Goal: Navigation & Orientation: Find specific page/section

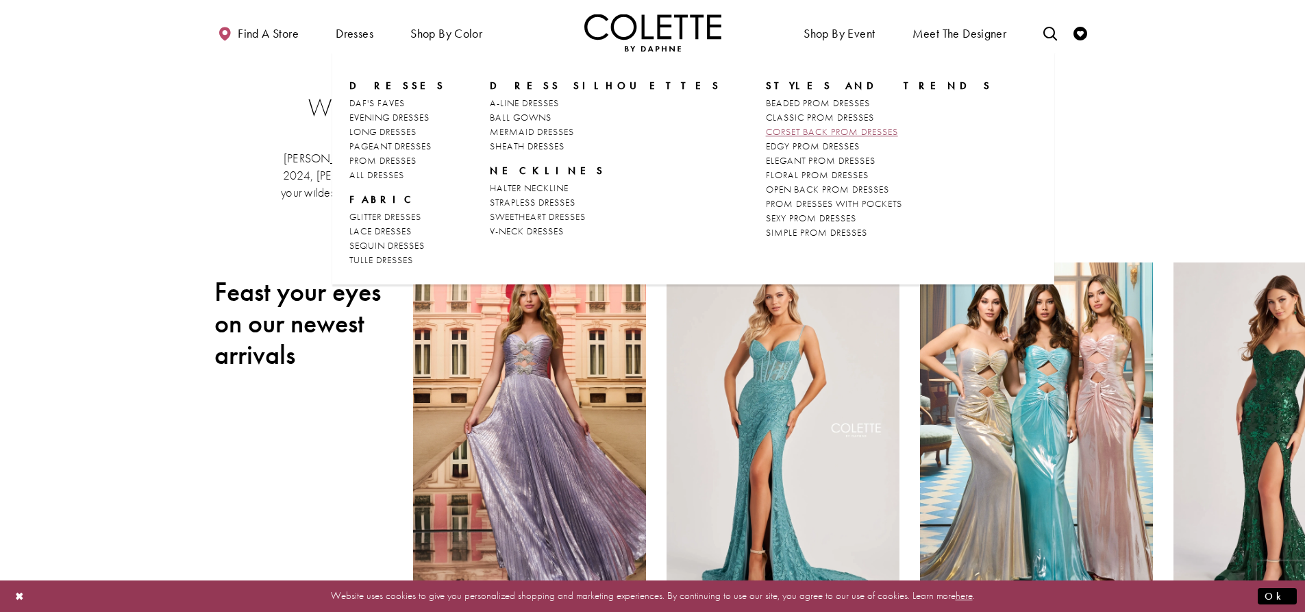
click at [766, 130] on span "CORSET BACK PROM DRESSES" at bounding box center [832, 131] width 132 height 12
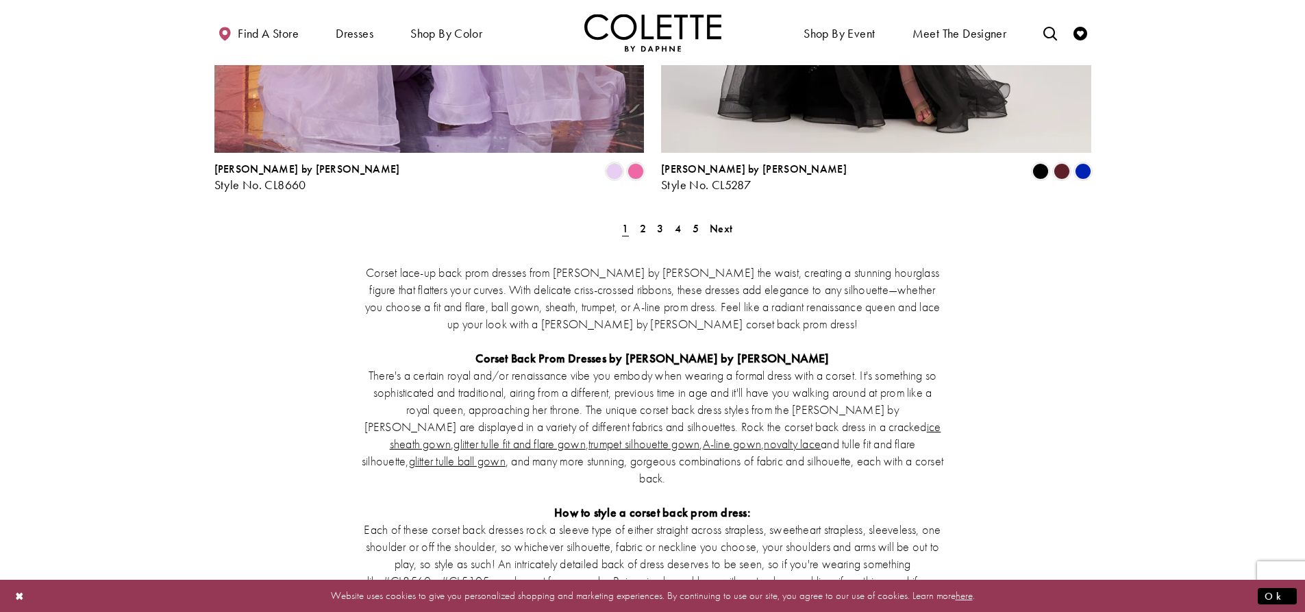
scroll to position [2604, 0]
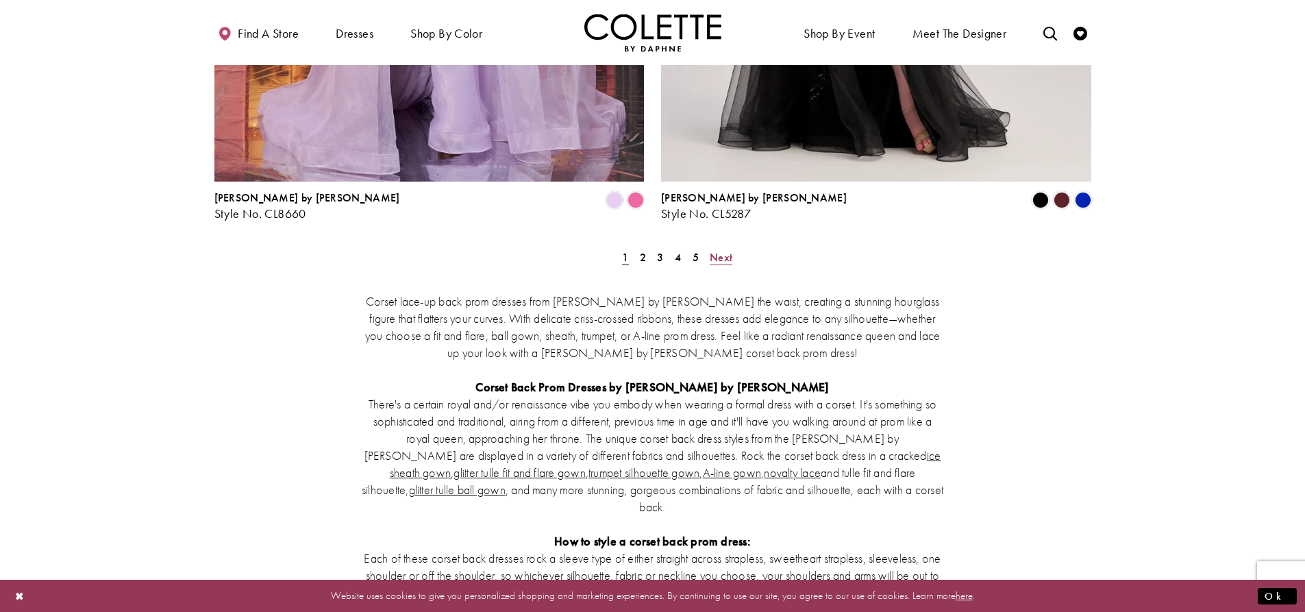
click at [714, 250] on span "Next" at bounding box center [721, 257] width 23 height 14
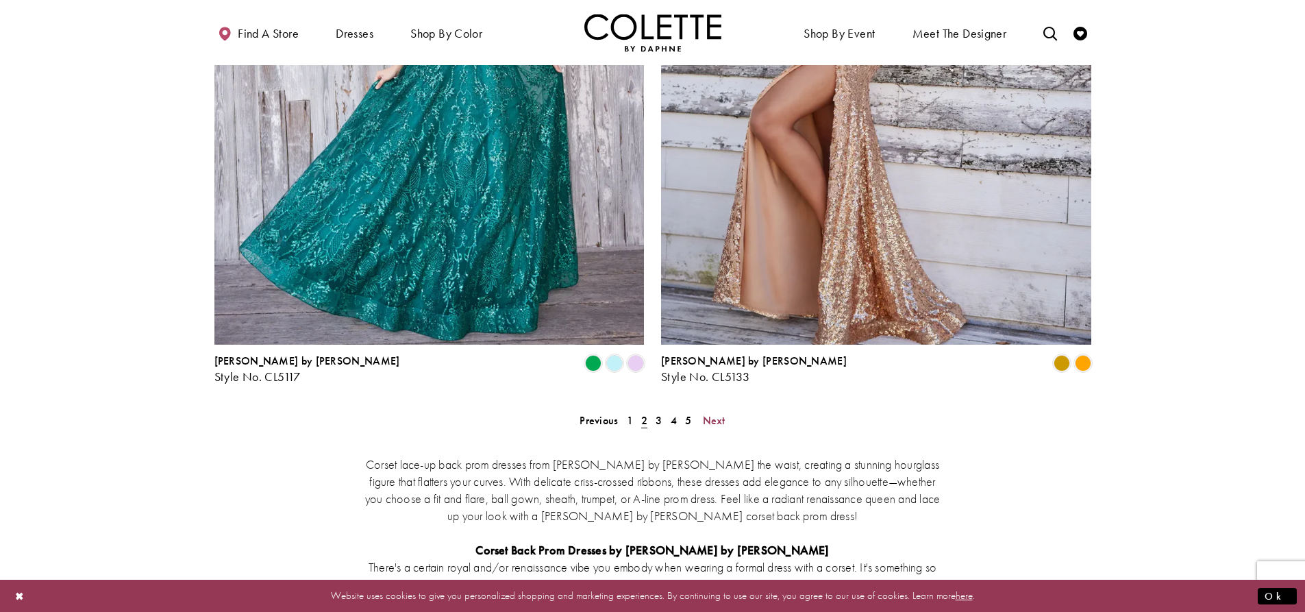
scroll to position [2541, 0]
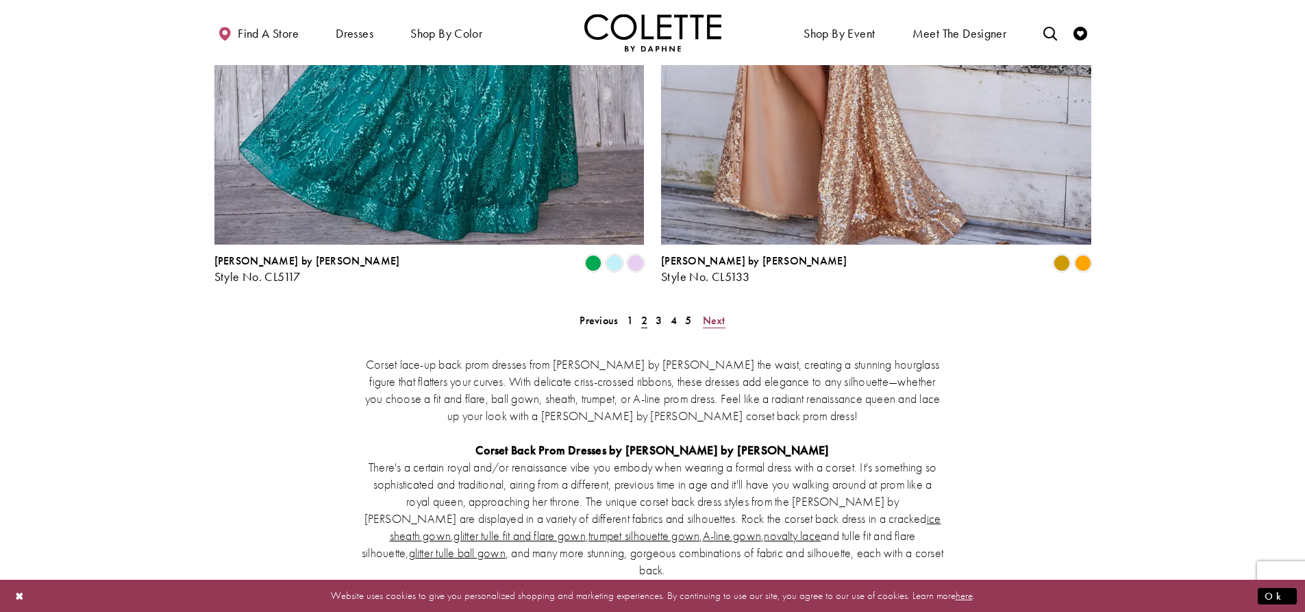
click at [713, 313] on span "Next" at bounding box center [714, 320] width 23 height 14
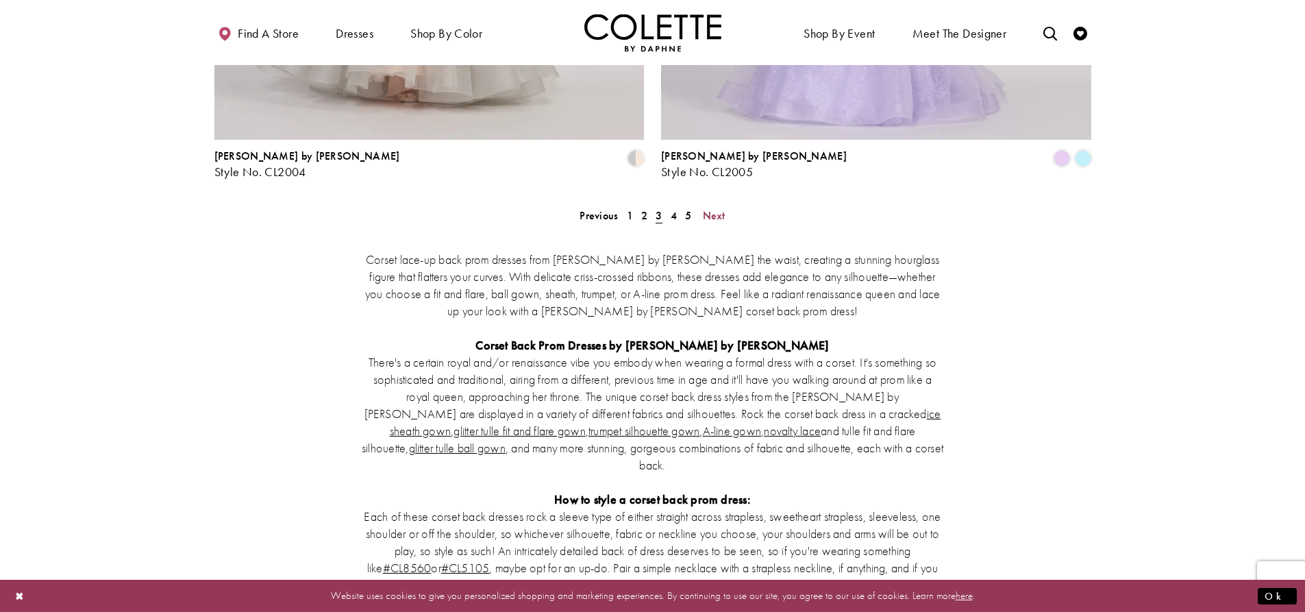
scroll to position [2472, 0]
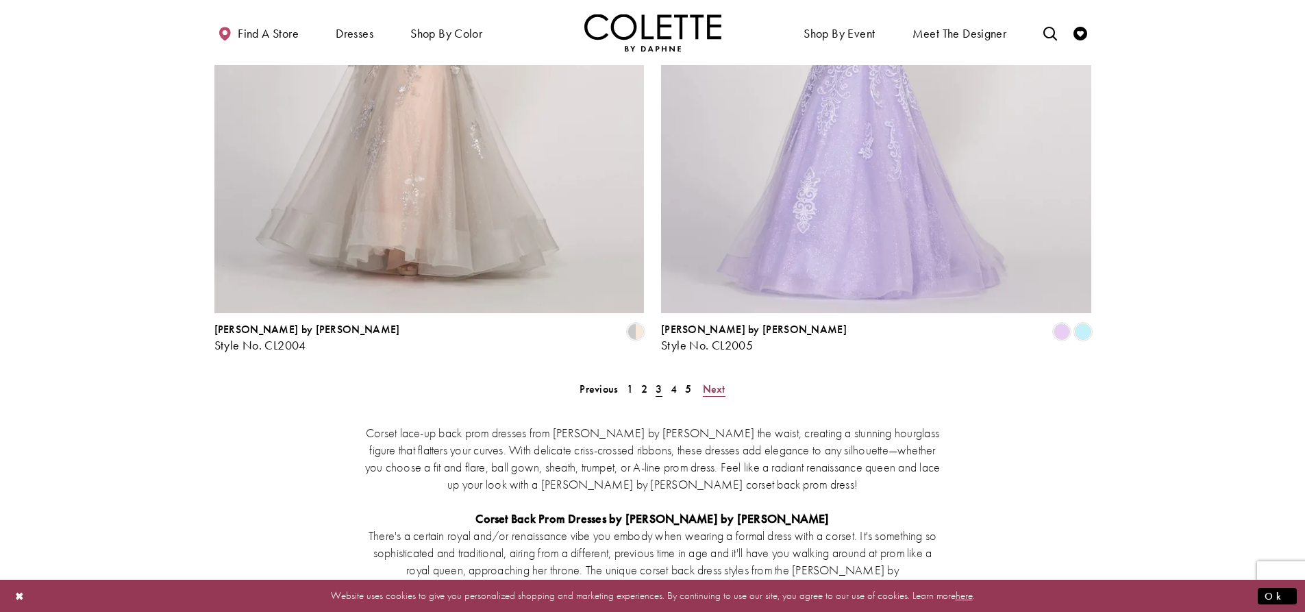
click at [713, 382] on span "Next" at bounding box center [714, 389] width 23 height 14
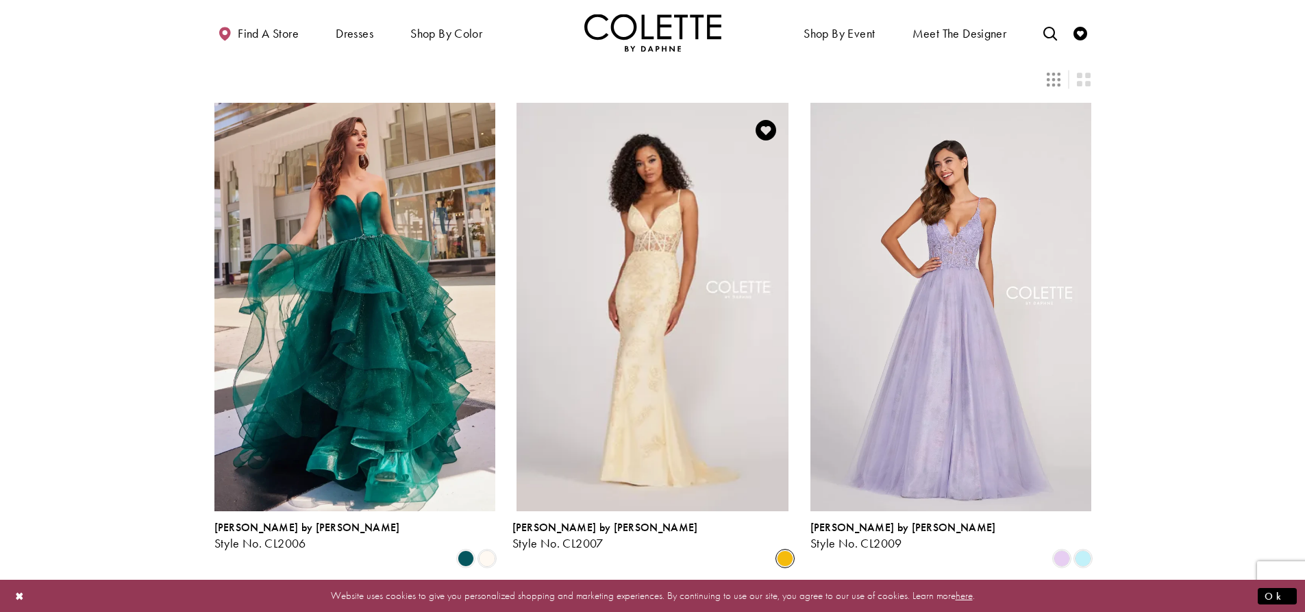
scroll to position [5, 0]
